Goal: Transaction & Acquisition: Purchase product/service

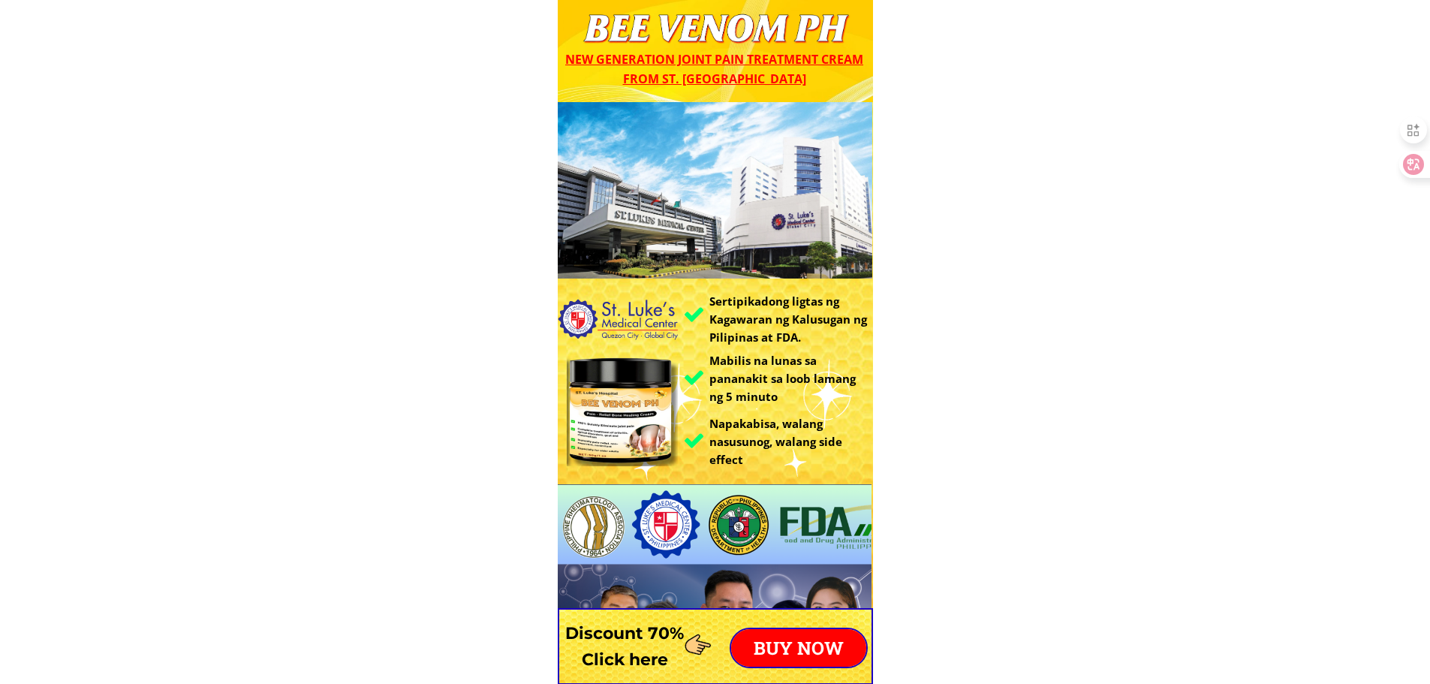
click at [799, 639] on p "BUY NOW" at bounding box center [798, 648] width 135 height 38
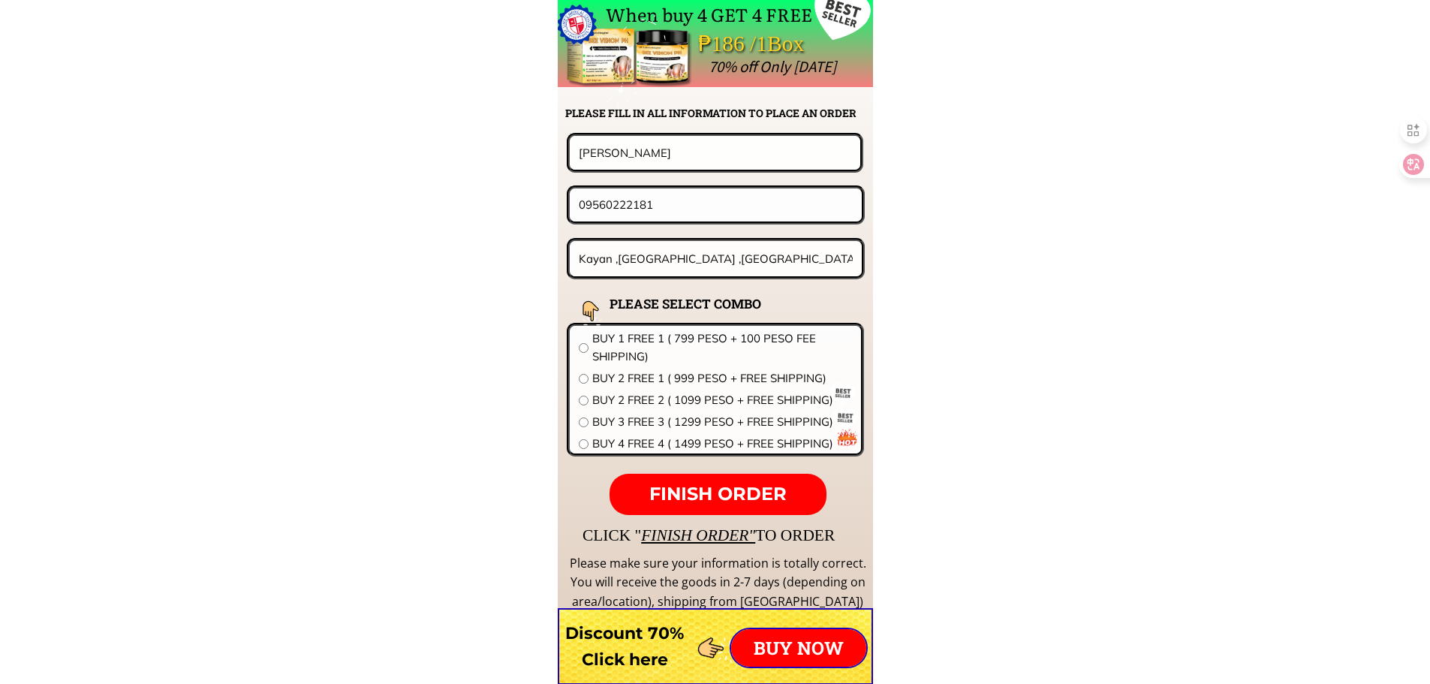
drag, startPoint x: 713, startPoint y: 158, endPoint x: 361, endPoint y: 193, distance: 353.8
paste input "Mherl [GEOGRAPHIC_DATA]"
type input "Mherl [GEOGRAPHIC_DATA]"
drag, startPoint x: 675, startPoint y: 210, endPoint x: 366, endPoint y: 210, distance: 310.0
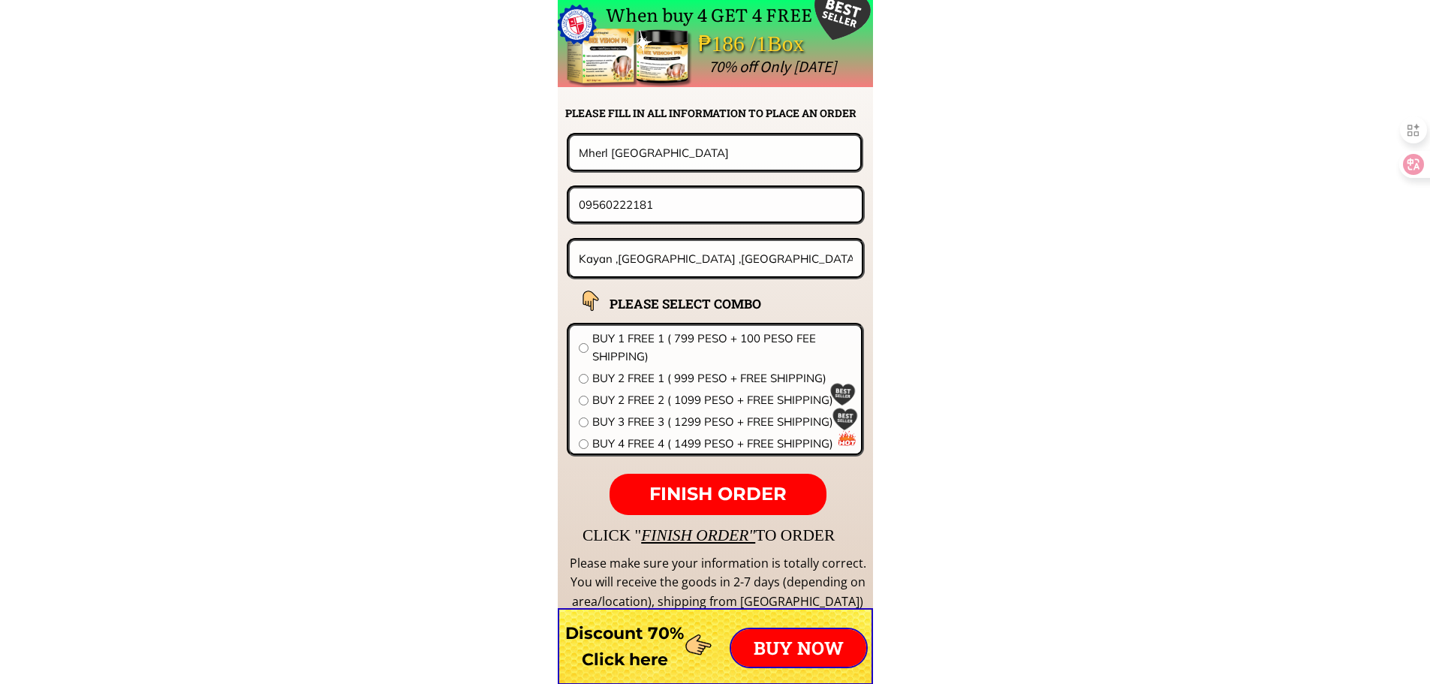
paste input "4 468 3859"
type input "0954 468 3859"
click at [697, 254] on input "Kayan ,Tadian ,Mountain Province" at bounding box center [716, 258] width 282 height 35
paste input "328 Magnolia ST,Barangay putatan Muntilupa City....Rd. Beside mun.hall...turn l…"
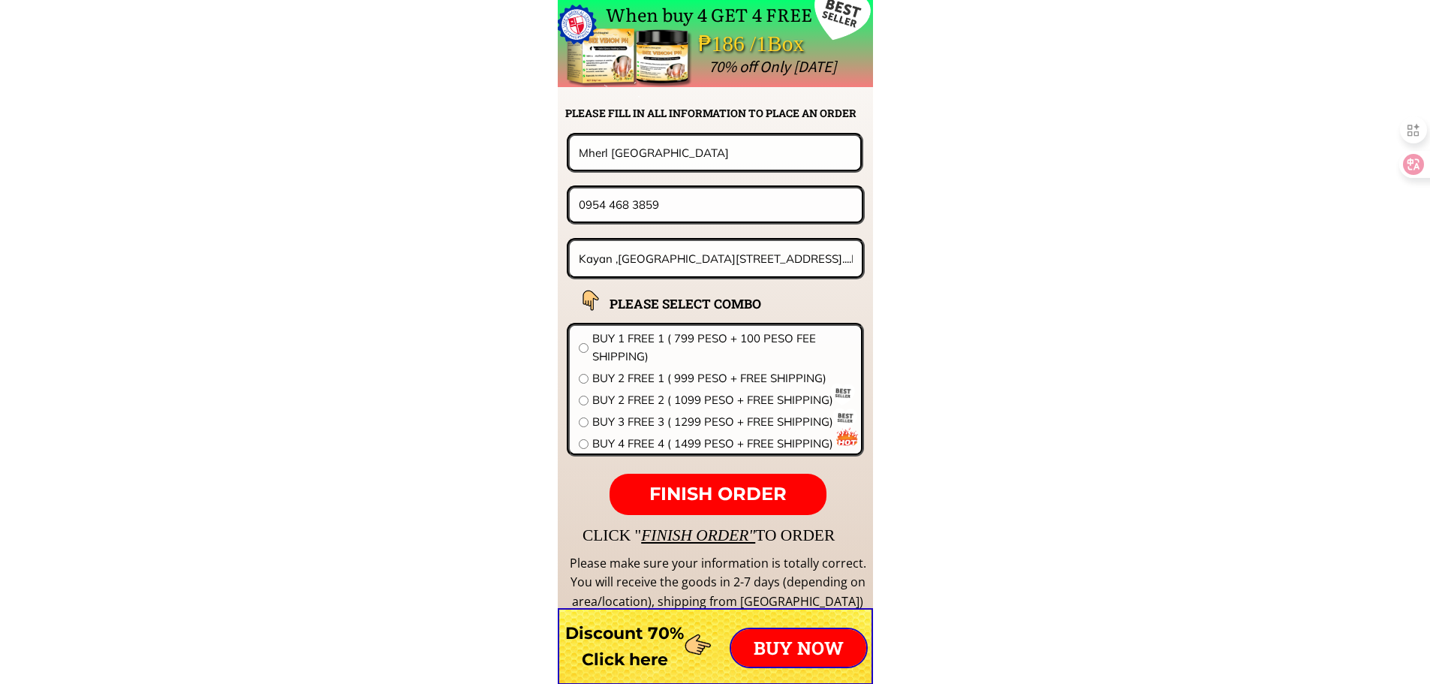
scroll to position [0, 808]
paste input "328 Magnolia ST,Barangay putatan Muntilupa City....Rd. Beside mun.hall...turn l…"
type input "[STREET_ADDRESS]....Rd. [GEOGRAPHIC_DATA]...turn left Lake view Integrated Scho…"
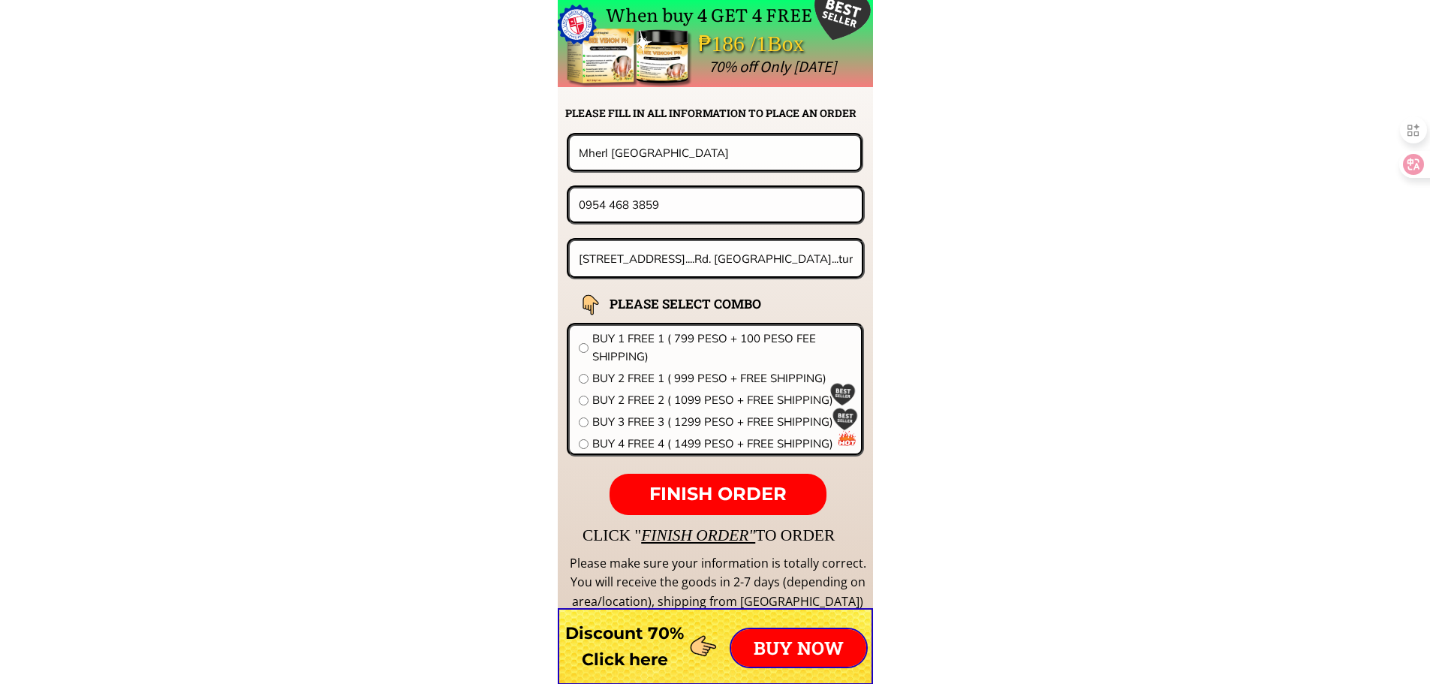
click at [633, 400] on span "BUY 2 FREE 2 ( 1099 PESO + FREE SHIPPING)" at bounding box center [722, 400] width 260 height 18
radio input "true"
drag, startPoint x: 787, startPoint y: 263, endPoint x: 573, endPoint y: 231, distance: 216.2
click at [629, 203] on input "0954 468 3859" at bounding box center [715, 204] width 281 height 32
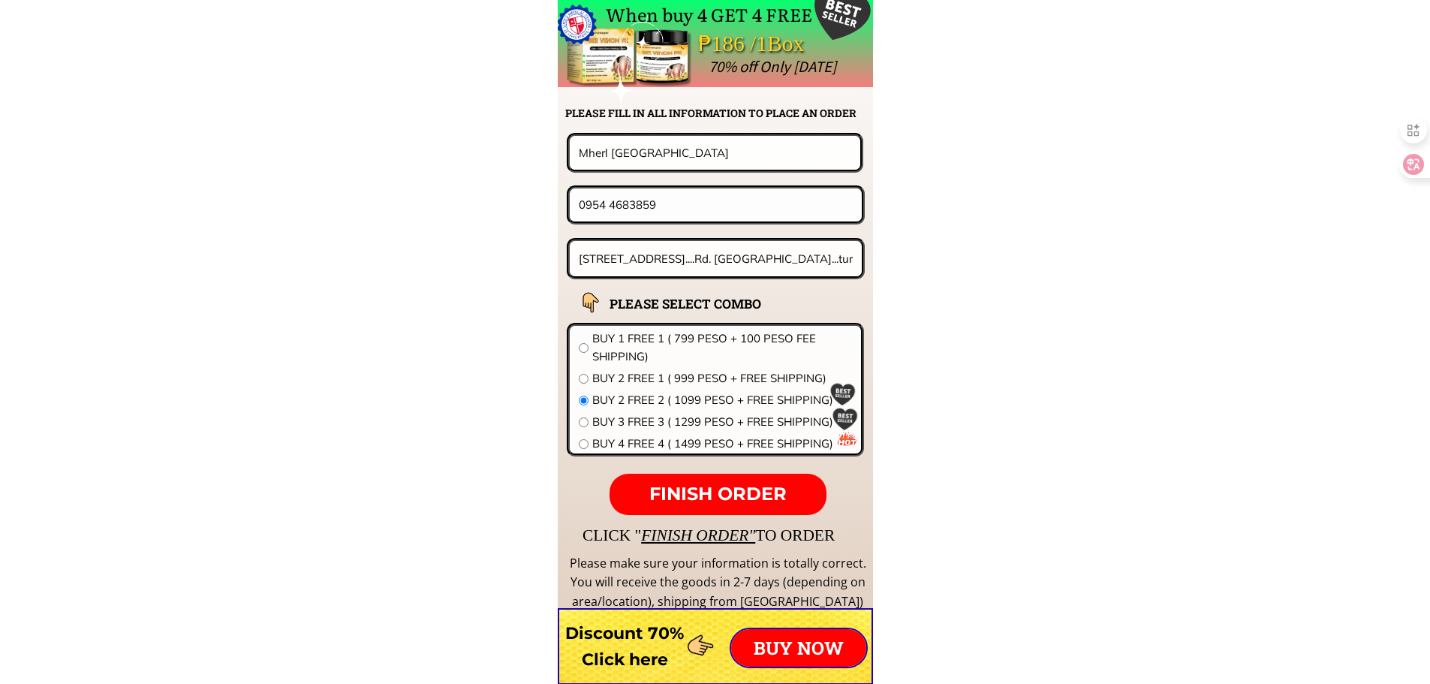
click at [611, 206] on input "0954 4683859" at bounding box center [715, 204] width 281 height 32
type input "09544683859"
click at [709, 492] on span "FINISH ORDER" at bounding box center [717, 494] width 137 height 22
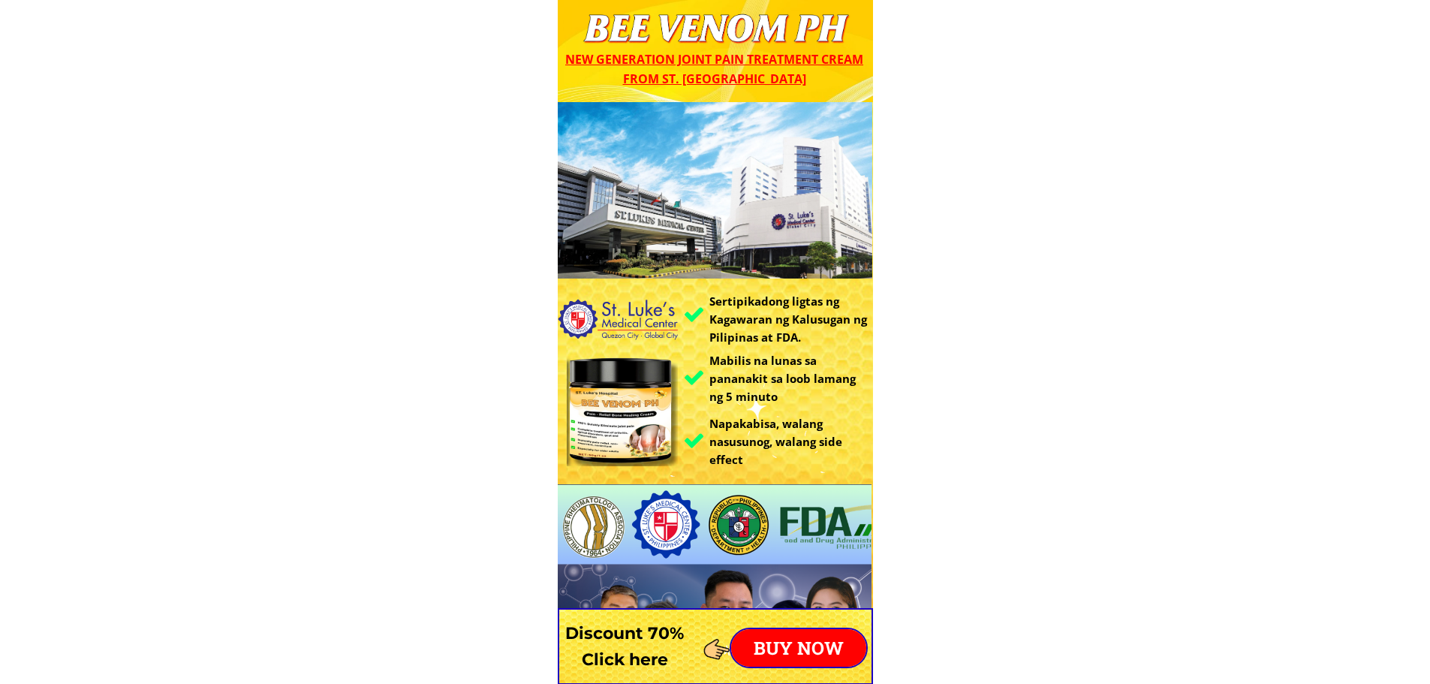
click at [797, 646] on p "BUY NOW" at bounding box center [798, 648] width 135 height 38
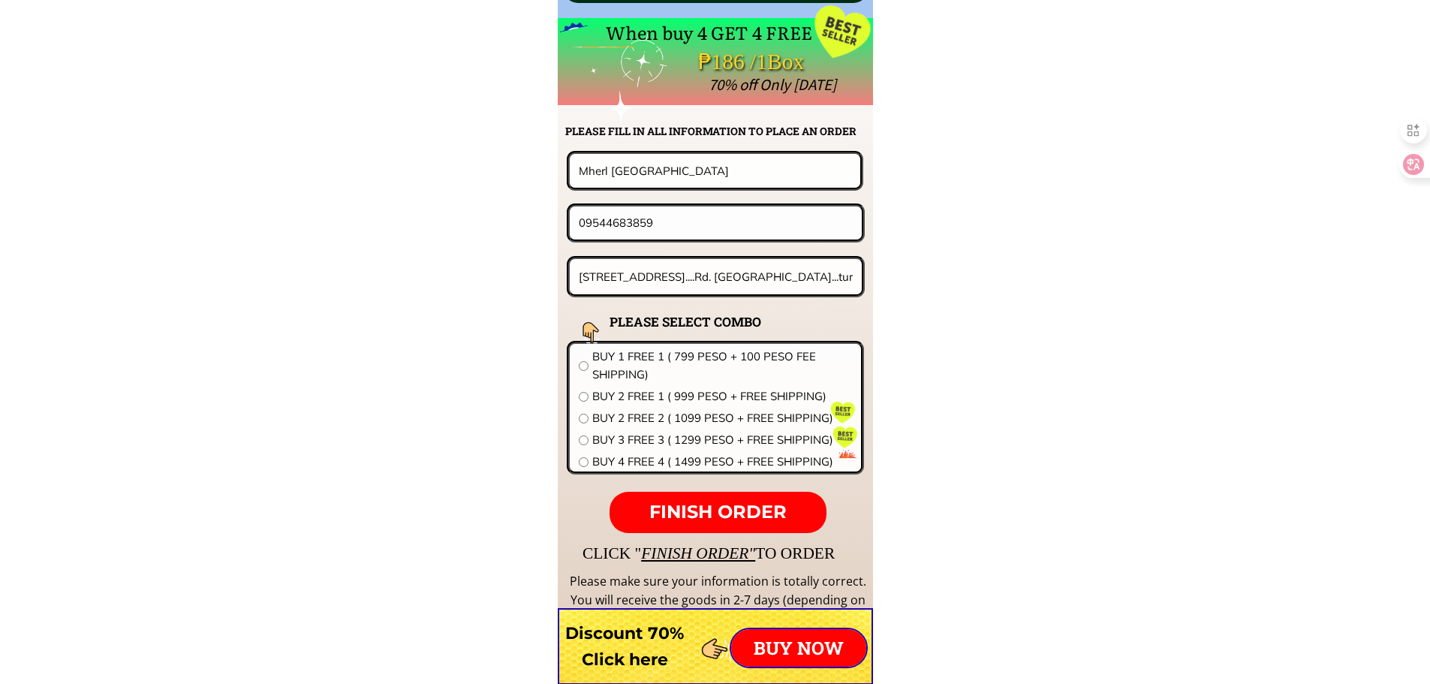
scroll to position [11777, 0]
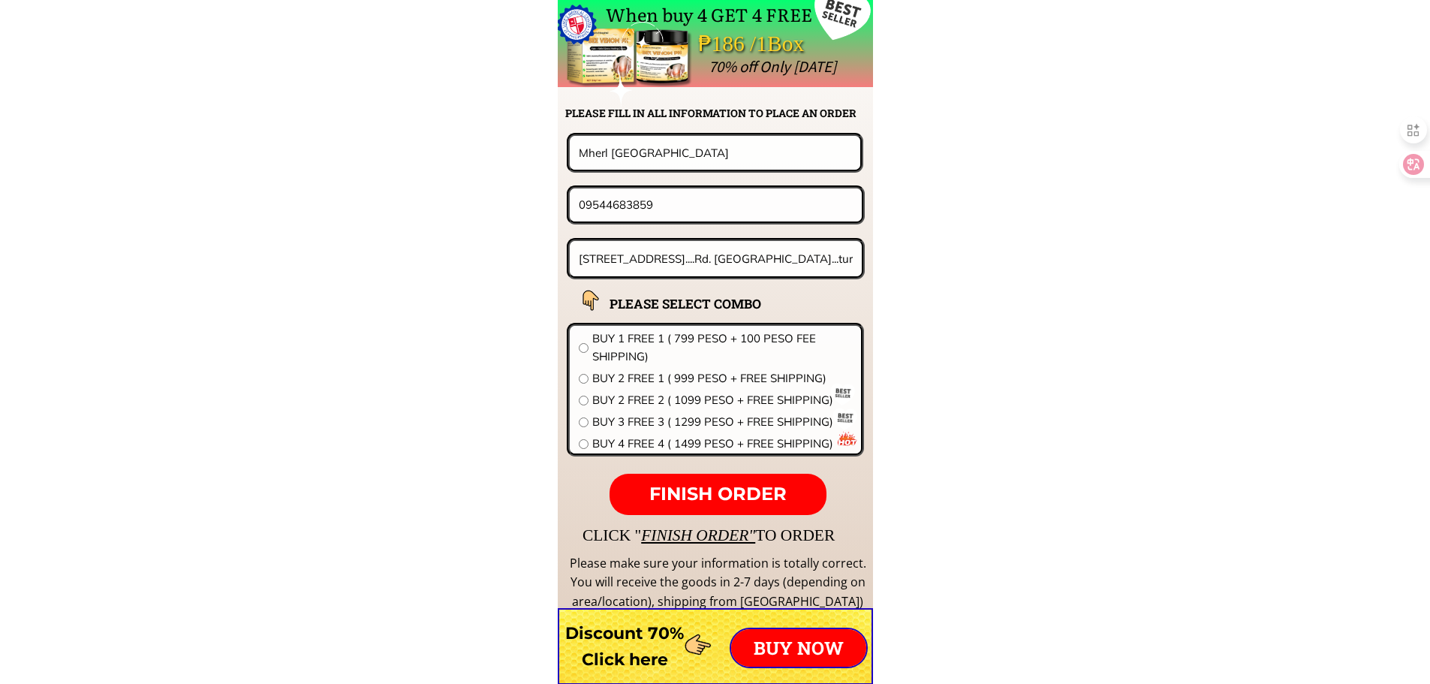
drag, startPoint x: 679, startPoint y: 152, endPoint x: 241, endPoint y: 152, distance: 438.3
paste input "[PERSON_NAME] [GEOGRAPHIC_DATA]"
type input "[PERSON_NAME] [GEOGRAPHIC_DATA]"
drag, startPoint x: 596, startPoint y: 217, endPoint x: 570, endPoint y: 215, distance: 25.6
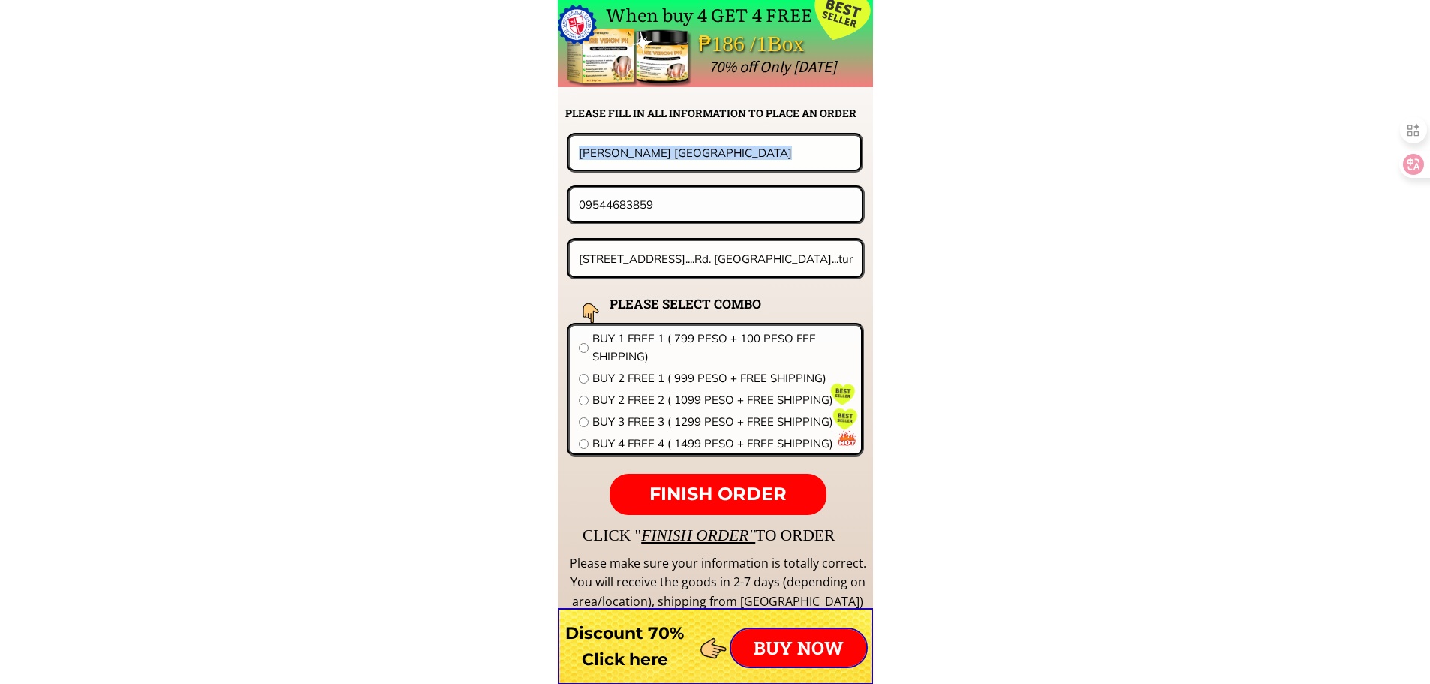
click at [570, 215] on form "FINISH ORDER [PERSON_NAME] Veni [STREET_ADDRESS]....Rd. [GEOGRAPHIC_DATA]...tur…" at bounding box center [621, 324] width 486 height 382
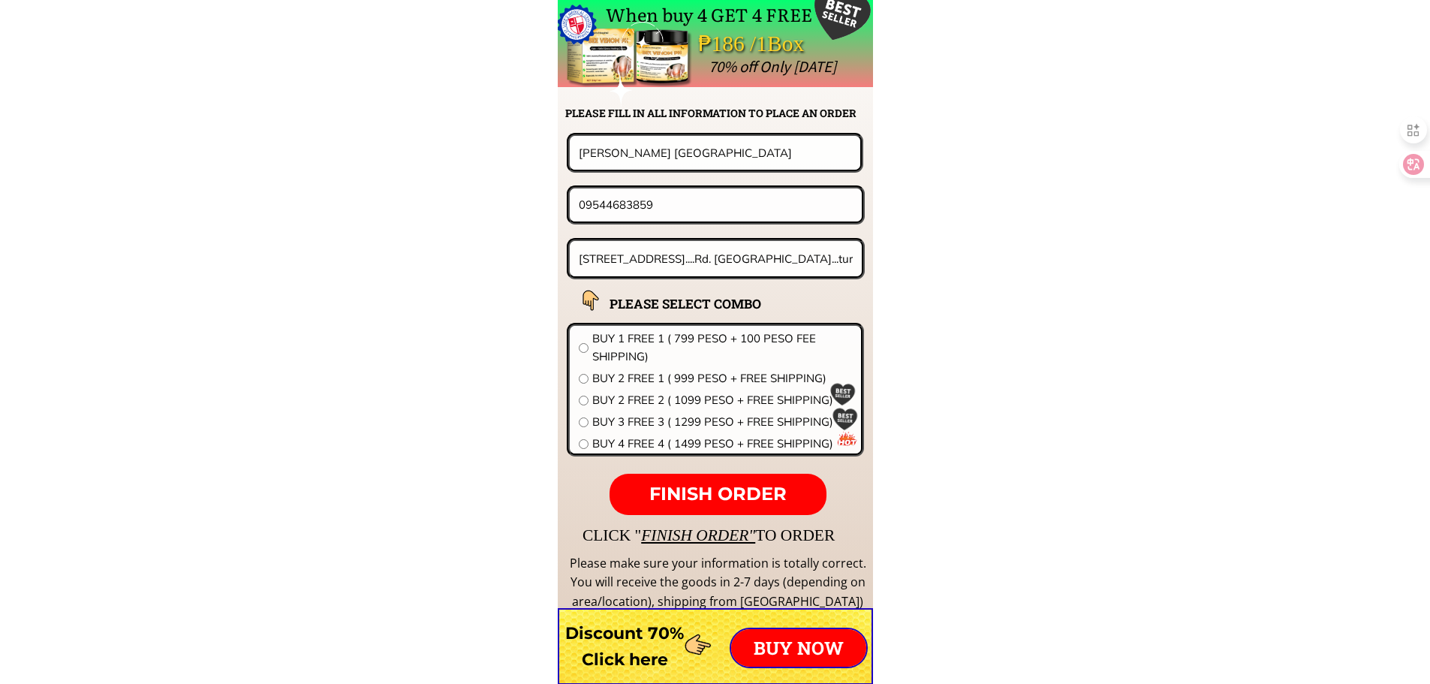
drag, startPoint x: 631, startPoint y: 211, endPoint x: 527, endPoint y: 210, distance: 104.3
paste input "20283942.7"
type input "09202839427"
click at [636, 261] on input "[STREET_ADDRESS]....Rd. [GEOGRAPHIC_DATA]...turn left Lake view Integrated Scho…" at bounding box center [716, 258] width 282 height 35
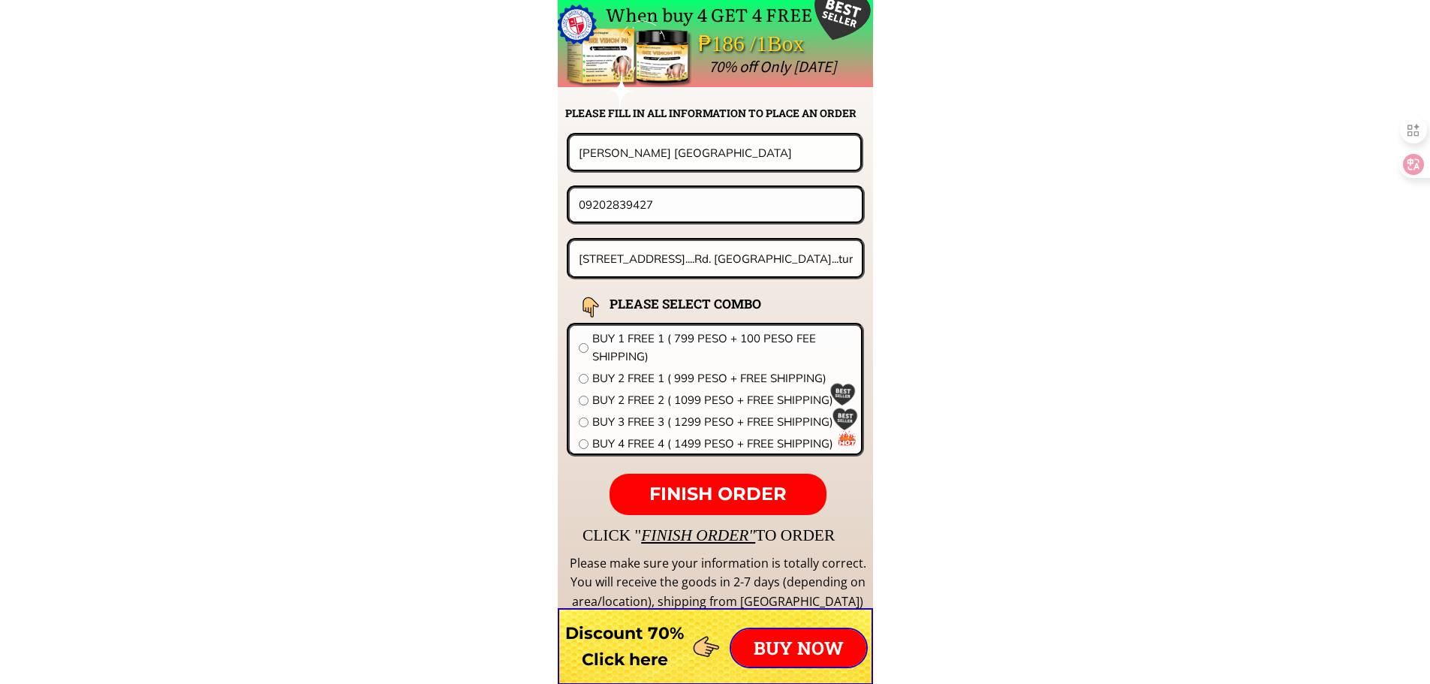
paste input "#23 Silver St. Camella . Phase 4-A Pamplona Brg.3gygy"
type input "#23 Silver St. Camella . Phase 4-A Pamplona Brg.3gygy"
click at [628, 399] on span "BUY 2 FREE 2 ( 1099 PESO + FREE SHIPPING)" at bounding box center [722, 400] width 260 height 18
radio input "true"
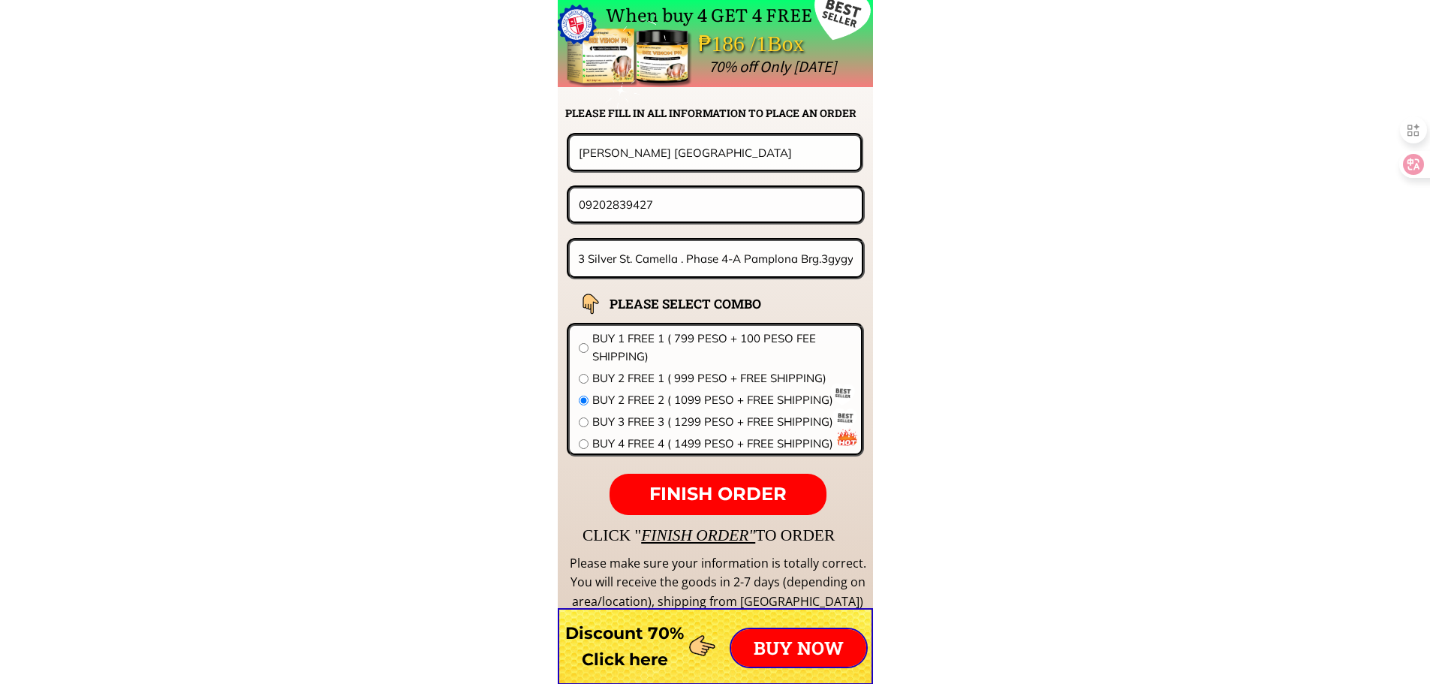
scroll to position [0, 0]
click at [707, 495] on span "FINISH ORDER" at bounding box center [717, 494] width 137 height 22
